Goal: Information Seeking & Learning: Find specific fact

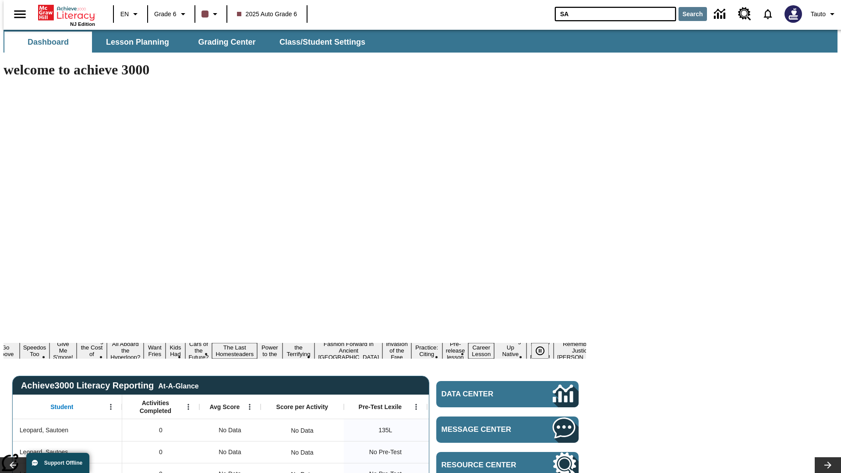
type input "SA"
click at [688, 14] on button "Search" at bounding box center [693, 14] width 28 height 14
